Goal: Information Seeking & Learning: Learn about a topic

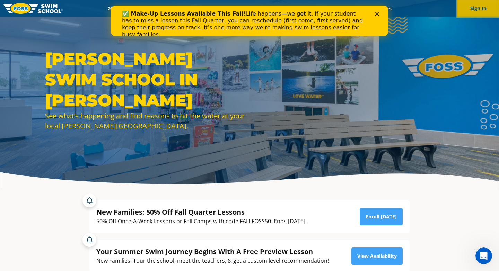
click at [482, 9] on button "Sign In" at bounding box center [478, 8] width 42 height 17
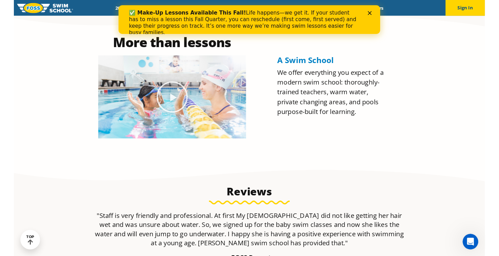
scroll to position [295, 0]
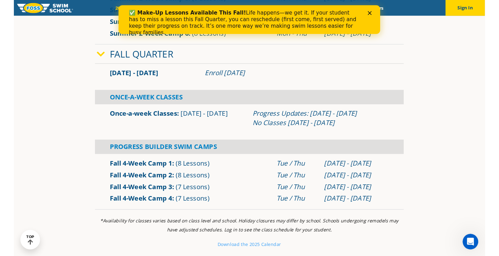
scroll to position [421, 0]
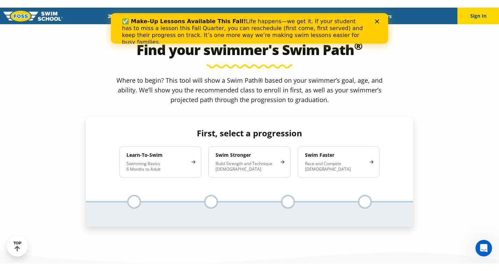
scroll to position [650, 0]
